Goal: Task Accomplishment & Management: Manage account settings

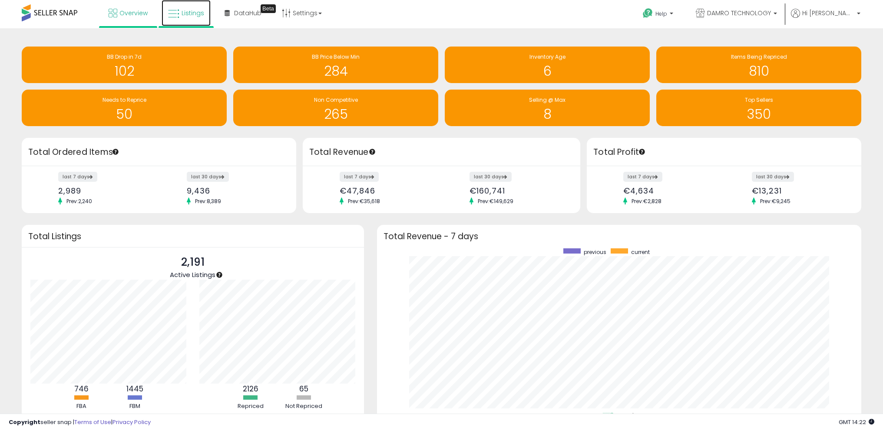
click at [193, 13] on span "Listings" at bounding box center [193, 13] width 23 height 9
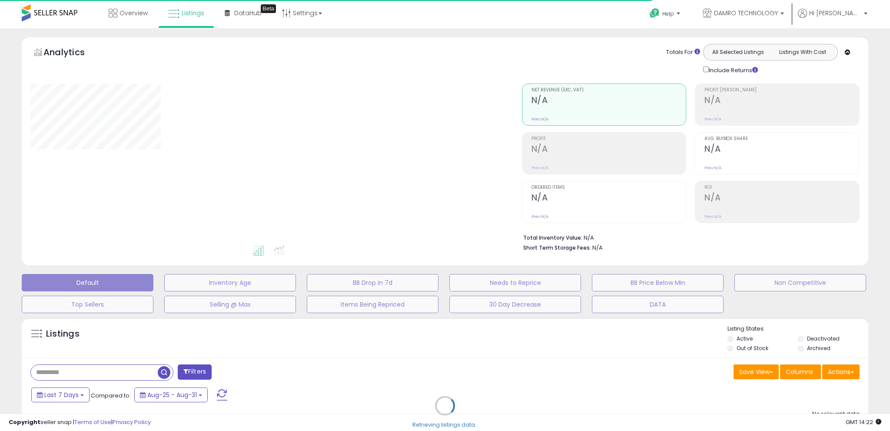
click at [101, 377] on div "Retrieving listings data.." at bounding box center [444, 412] width 859 height 198
click at [102, 371] on div "Retrieving listings data.." at bounding box center [444, 412] width 859 height 198
click at [100, 370] on div "Retrieving listings data.." at bounding box center [444, 412] width 859 height 198
click at [92, 372] on div "Retrieving listings data.." at bounding box center [444, 412] width 859 height 198
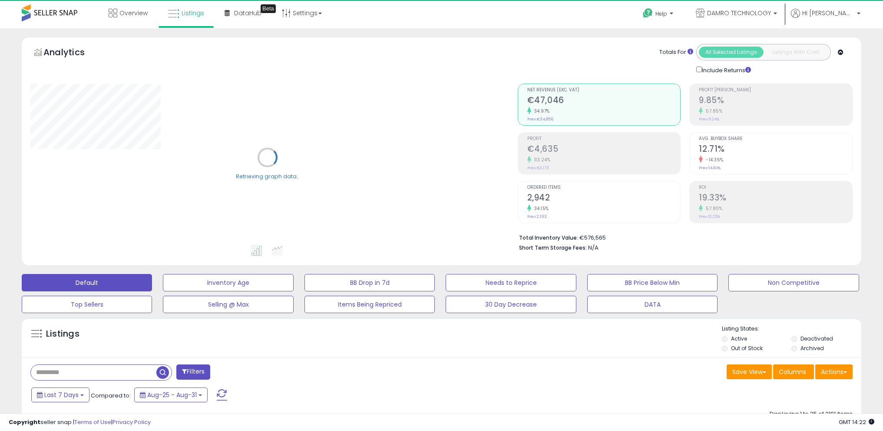
click at [88, 373] on input "text" at bounding box center [94, 372] width 126 height 15
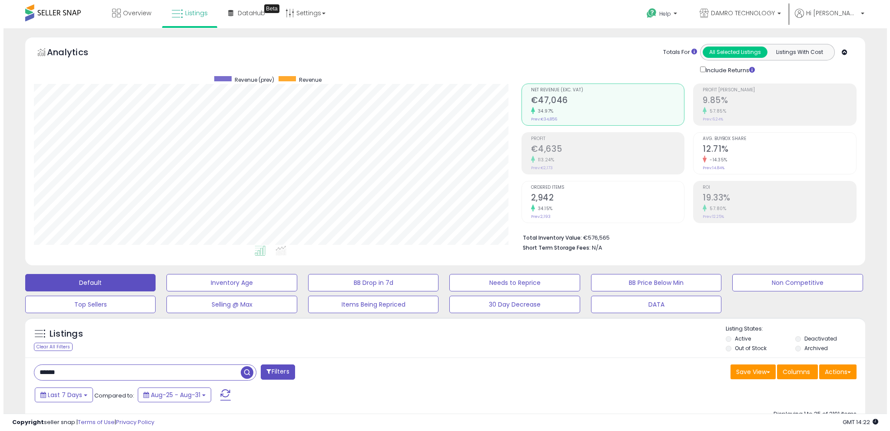
scroll to position [178, 488]
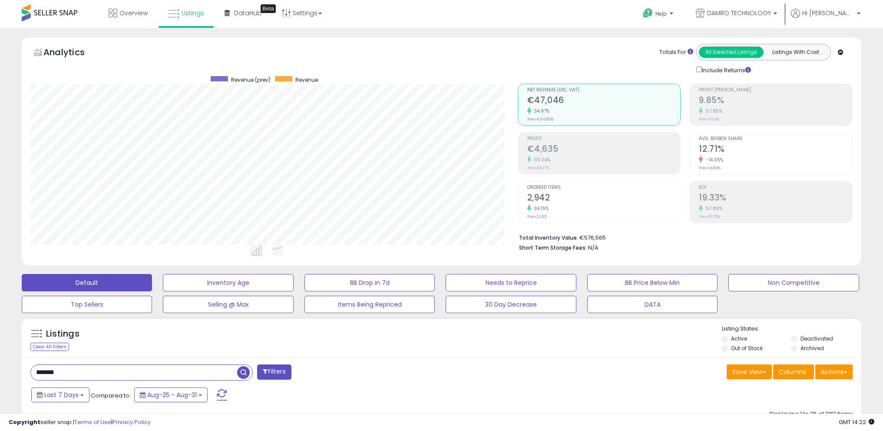
type input "*******"
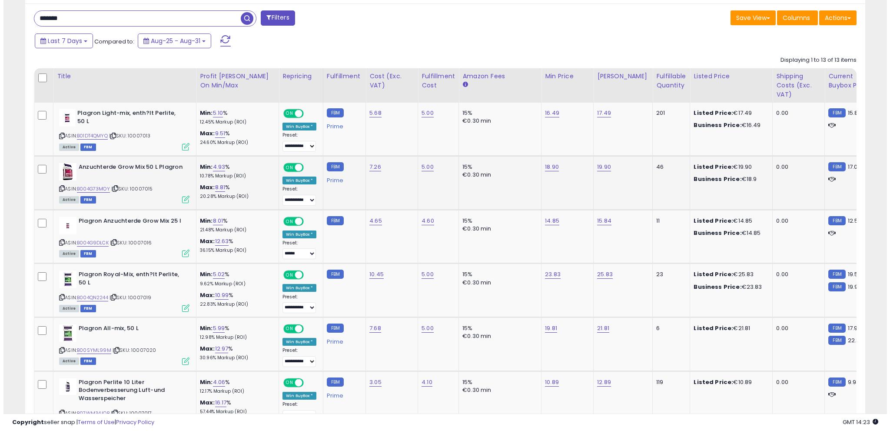
scroll to position [355, 0]
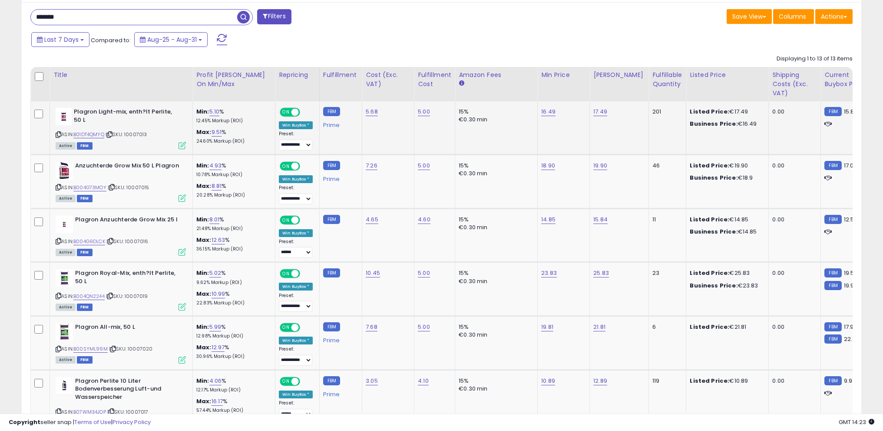
click at [180, 145] on icon at bounding box center [182, 145] width 7 height 7
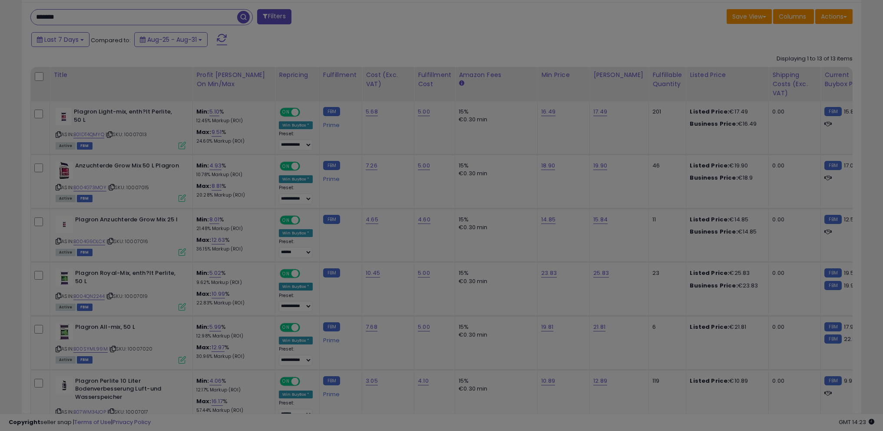
scroll to position [178, 491]
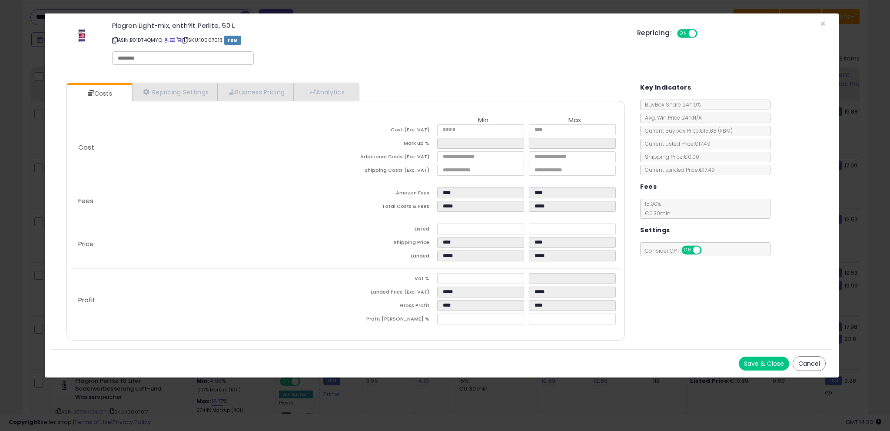
click at [813, 361] on button "Cancel" at bounding box center [809, 363] width 33 height 15
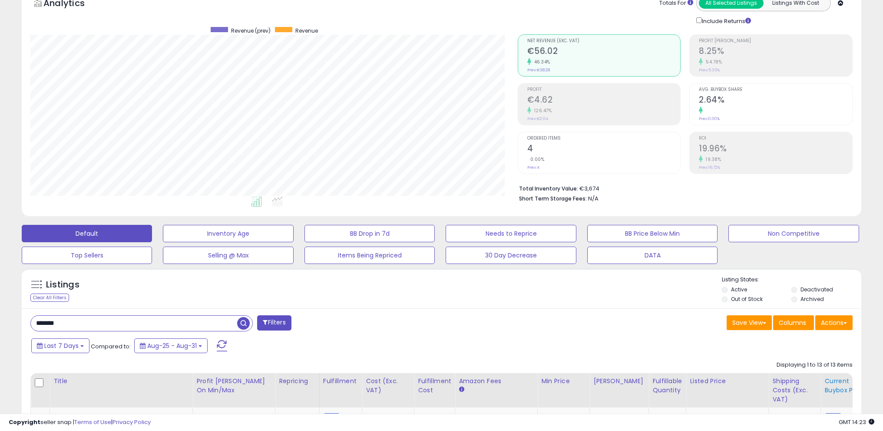
scroll to position [0, 0]
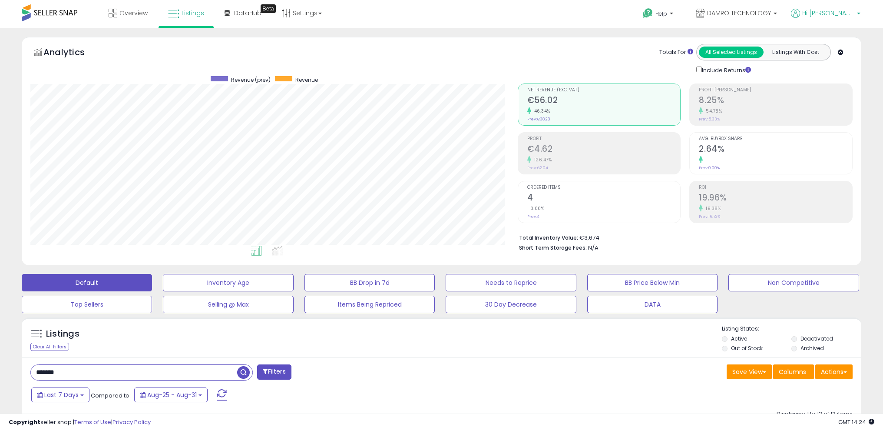
click at [847, 11] on span "Hi [PERSON_NAME]" at bounding box center [829, 13] width 52 height 9
click at [846, 95] on link "Logout" at bounding box center [841, 92] width 19 height 8
